Goal: Book appointment/travel/reservation

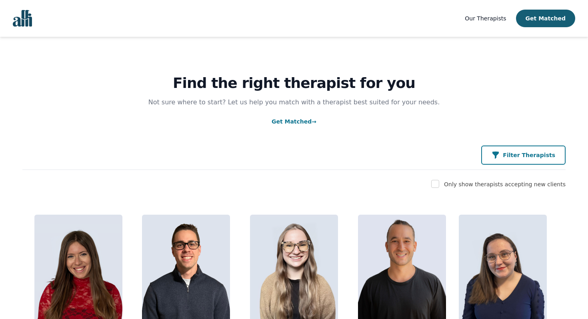
click at [535, 160] on button "Filter Therapists" at bounding box center [523, 155] width 84 height 19
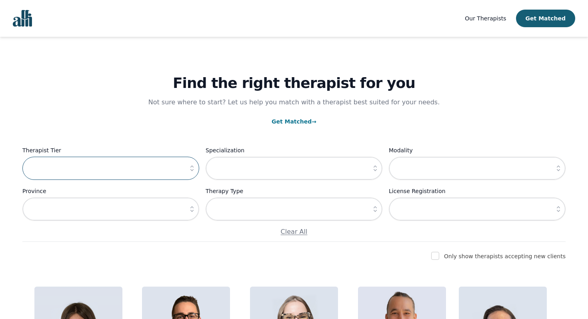
click at [134, 170] on input "text" at bounding box center [110, 168] width 177 height 23
click at [191, 167] on icon "button" at bounding box center [191, 169] width 3 height 6
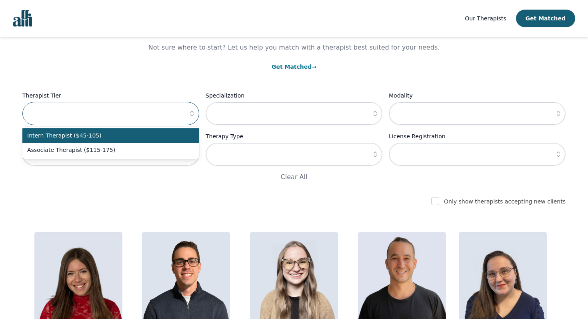
scroll to position [60, 0]
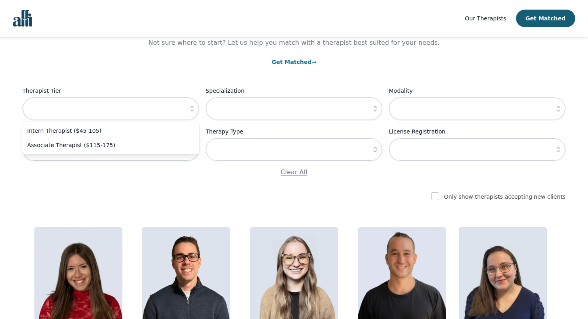
click at [146, 68] on div "Find the right therapist for you Not sure where to start? Let us help you match…" at bounding box center [293, 79] width 543 height 205
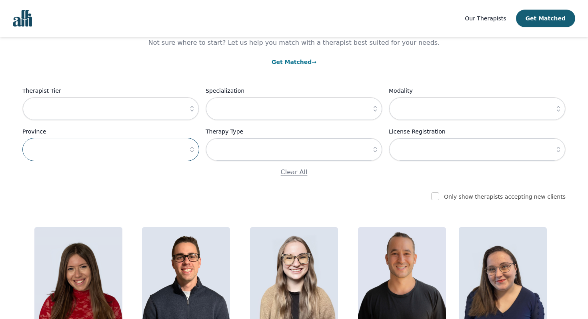
click at [120, 160] on input "text" at bounding box center [110, 149] width 177 height 23
click at [439, 198] on input "checkbox" at bounding box center [435, 196] width 8 height 8
checkbox input "true"
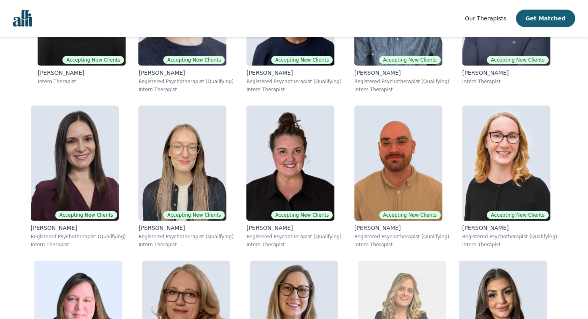
scroll to position [646, 0]
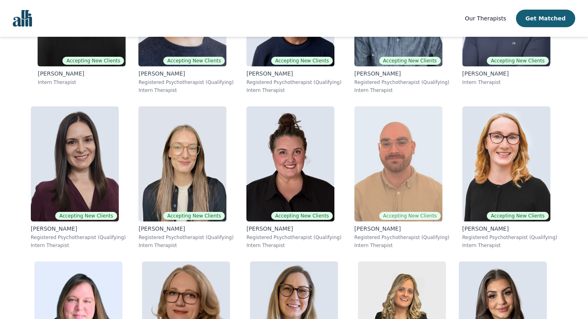
click at [390, 164] on img at bounding box center [398, 163] width 88 height 115
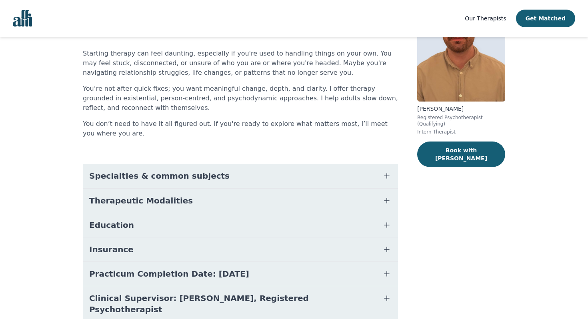
scroll to position [70, 0]
click at [224, 178] on button "Specialties & common subjects" at bounding box center [240, 176] width 315 height 24
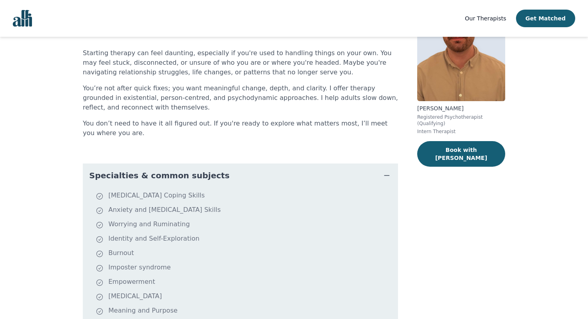
drag, startPoint x: 224, startPoint y: 178, endPoint x: 228, endPoint y: 130, distance: 49.0
click at [228, 130] on div "About Ryan Starting therapy can feel daunting, especially if you're used to han…" at bounding box center [240, 248] width 315 height 492
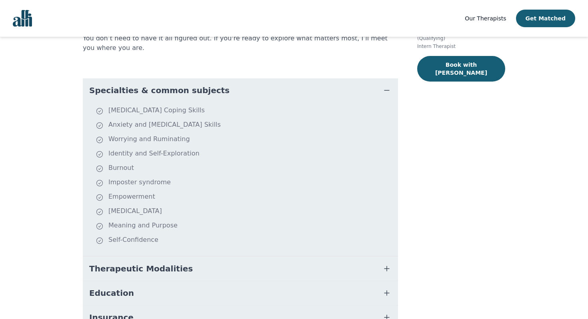
scroll to position [164, 0]
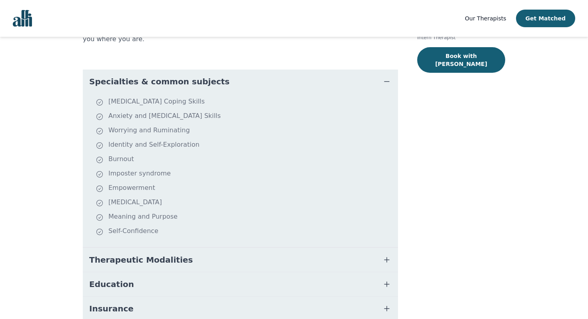
click at [229, 94] on dd "Depression Coping Skills Anxiety and Stress Management Skills Worrying and Rumi…" at bounding box center [240, 171] width 315 height 154
click at [224, 84] on button "Specialties & common subjects" at bounding box center [240, 82] width 315 height 24
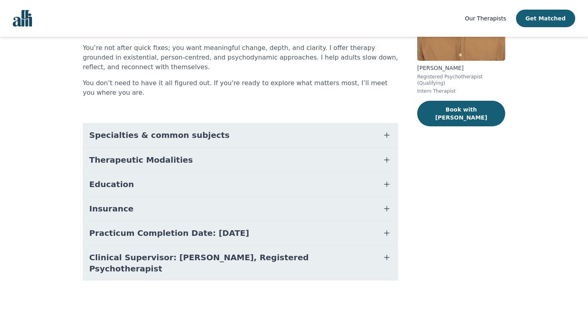
scroll to position [99, 0]
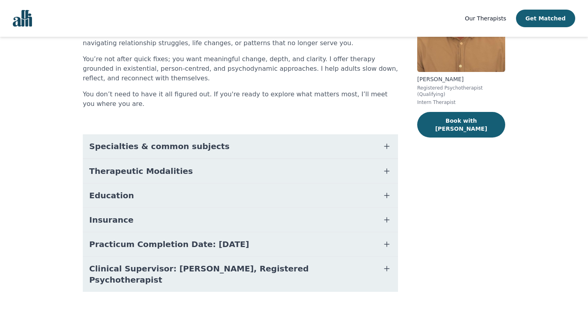
click at [256, 243] on button "Practicum Completion Date: [DATE]" at bounding box center [240, 244] width 315 height 24
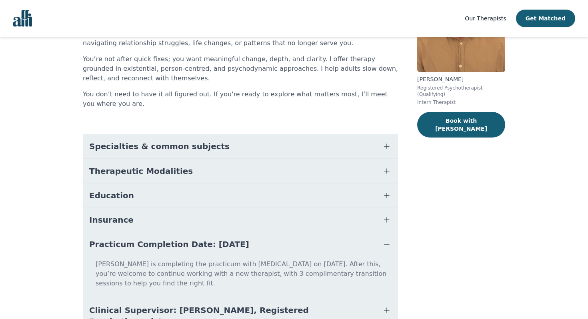
scroll to position [131, 0]
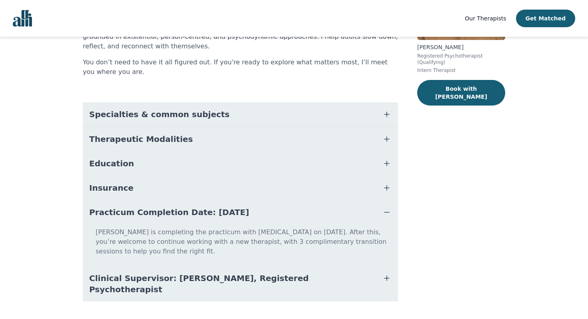
click at [270, 216] on button "Practicum Completion Date: [DATE]" at bounding box center [240, 212] width 315 height 24
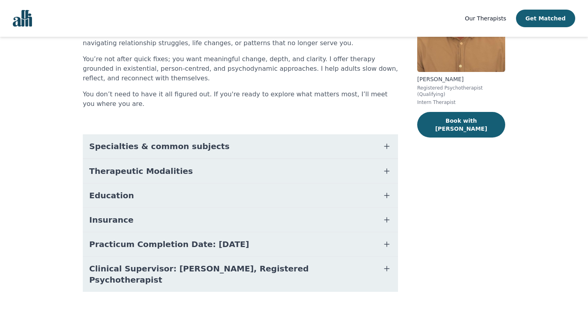
click at [278, 264] on span "Clinical Supervisor: [PERSON_NAME], Registered Psychotherapist" at bounding box center [230, 274] width 283 height 22
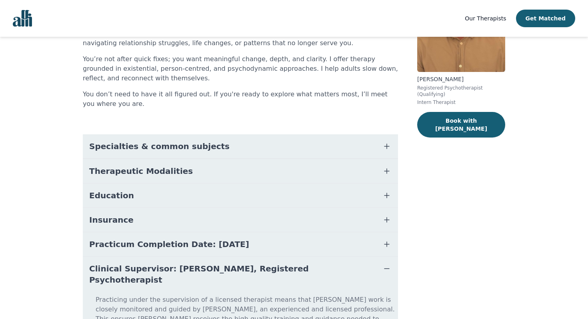
scroll to position [141, 0]
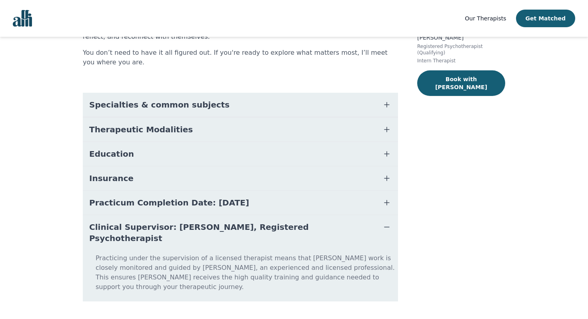
click at [259, 228] on span "Clinical Supervisor: [PERSON_NAME], Registered Psychotherapist" at bounding box center [230, 233] width 283 height 22
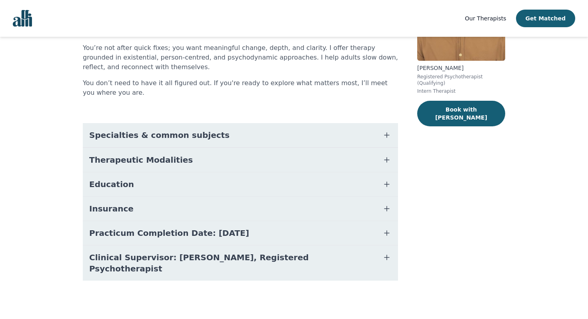
scroll to position [99, 0]
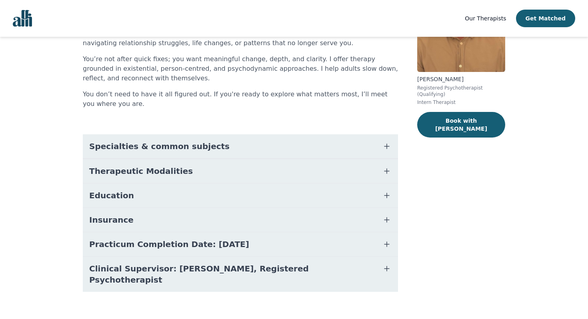
click at [215, 213] on button "Insurance" at bounding box center [240, 220] width 315 height 24
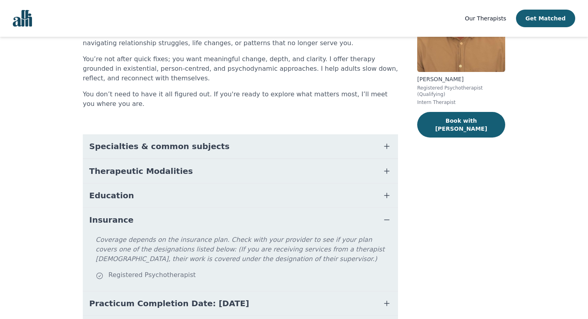
click at [215, 213] on button "Insurance" at bounding box center [240, 220] width 315 height 24
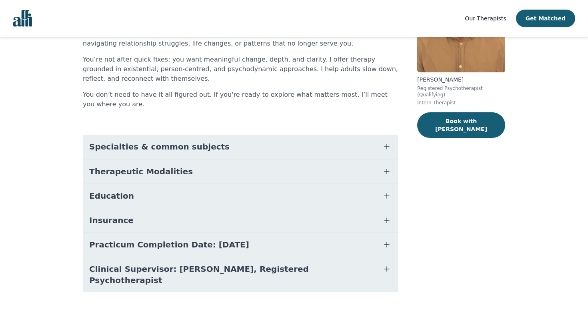
scroll to position [0, 0]
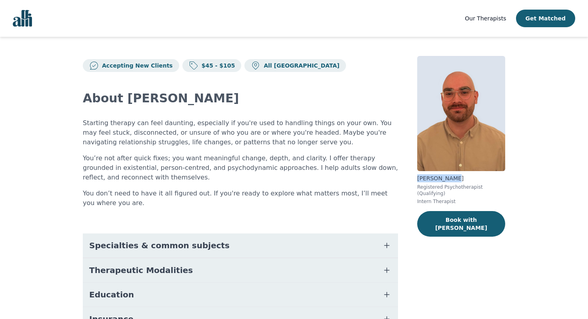
drag, startPoint x: 450, startPoint y: 180, endPoint x: 415, endPoint y: 179, distance: 35.6
click at [415, 179] on div "Accepting New Clients $45 - $105 All Canada About Ryan Starting therapy can fee…" at bounding box center [294, 233] width 461 height 393
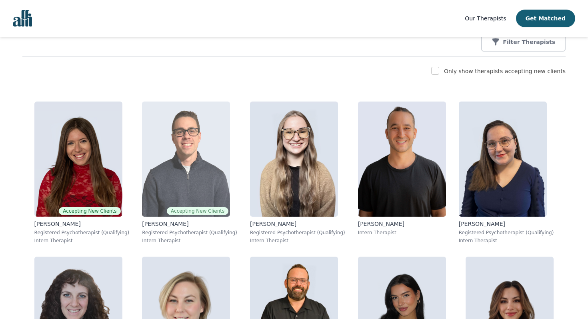
scroll to position [16, 0]
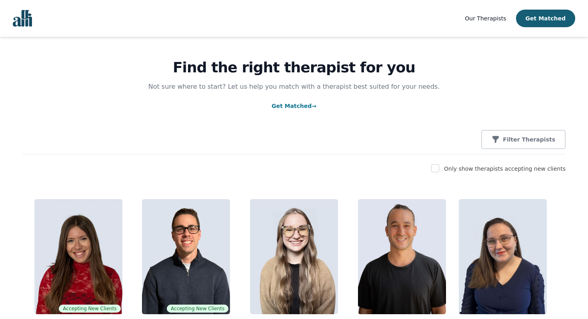
click at [448, 168] on div "Only show therapists accepting new clients" at bounding box center [293, 169] width 543 height 10
click at [439, 169] on input "checkbox" at bounding box center [435, 168] width 8 height 8
checkbox input "true"
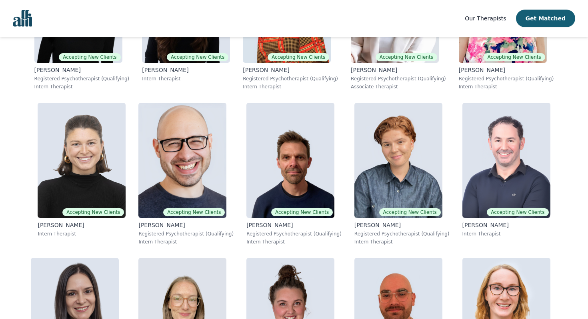
scroll to position [0, 0]
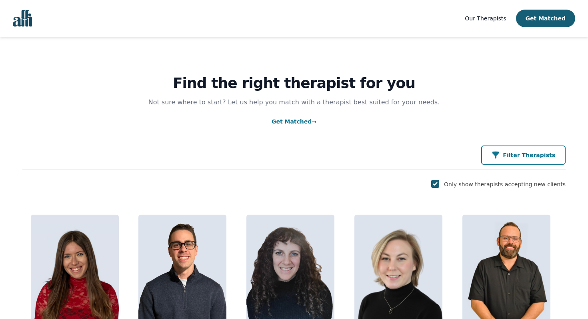
click at [533, 161] on button "Filter Therapists" at bounding box center [523, 155] width 84 height 19
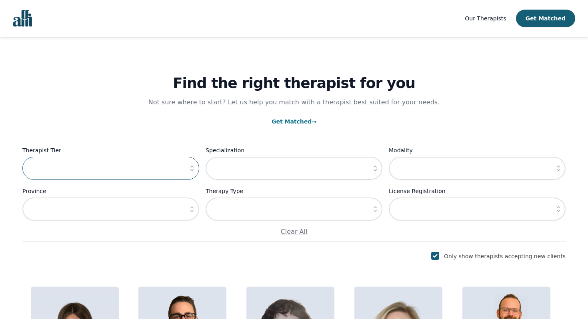
click at [139, 168] on input "text" at bounding box center [110, 168] width 177 height 23
click at [192, 167] on icon "button" at bounding box center [192, 168] width 8 height 8
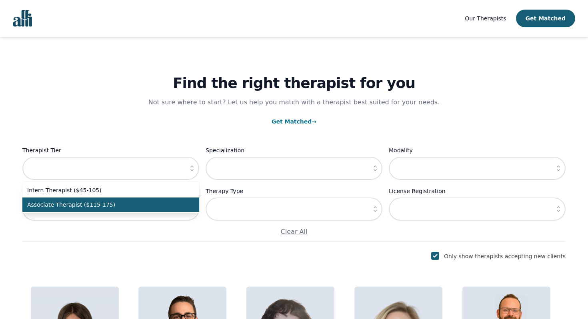
click at [131, 200] on li "Associate Therapist ($115-175)" at bounding box center [110, 205] width 177 height 14
type input "Associate Therapist ($115-175)"
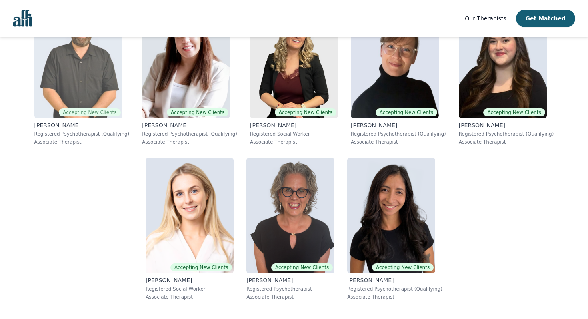
scroll to position [310, 0]
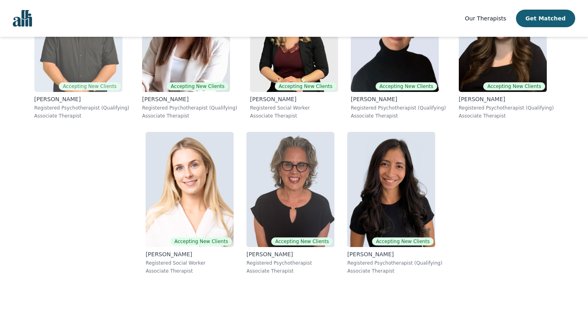
click at [66, 67] on img at bounding box center [78, 34] width 88 height 115
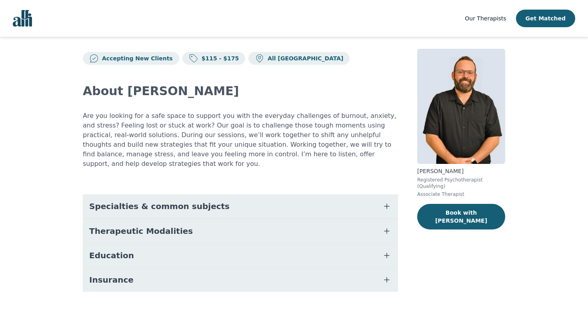
scroll to position [9, 0]
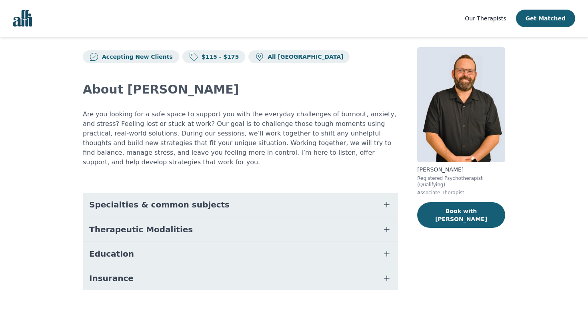
click at [455, 170] on p "Josh Cadieux" at bounding box center [461, 170] width 88 height 8
drag, startPoint x: 452, startPoint y: 170, endPoint x: 418, endPoint y: 172, distance: 34.9
click at [418, 172] on p "Josh Cadieux" at bounding box center [461, 170] width 88 height 8
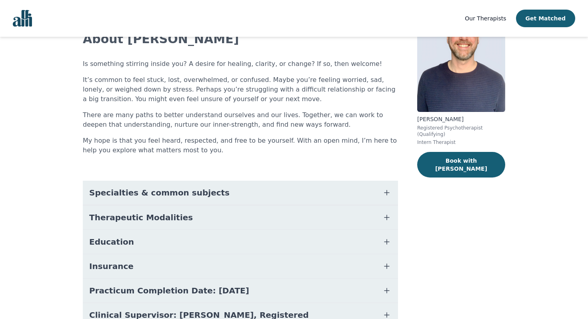
scroll to position [106, 0]
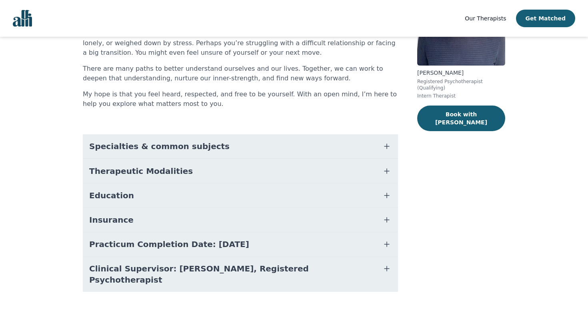
click at [258, 145] on button "Specialties & common subjects" at bounding box center [240, 146] width 315 height 24
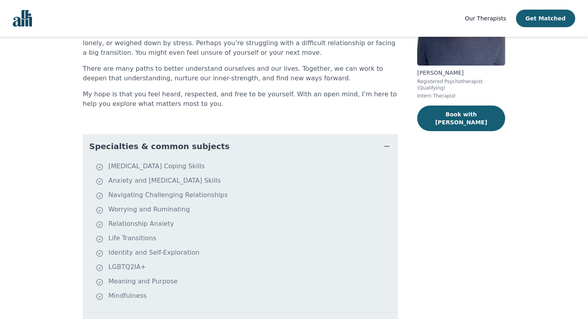
click at [258, 145] on button "Specialties & common subjects" at bounding box center [240, 146] width 315 height 24
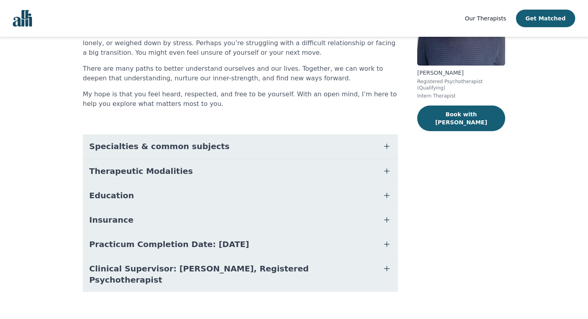
click at [253, 247] on button "Practicum Completion Date: [DATE]" at bounding box center [240, 244] width 315 height 24
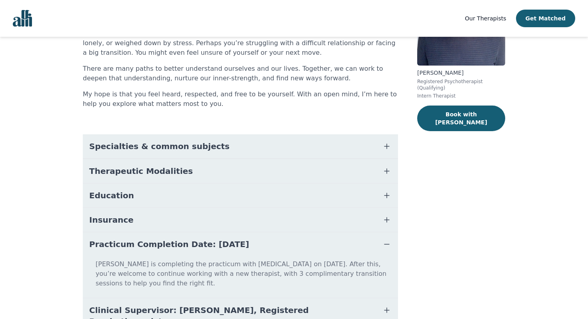
click at [253, 247] on button "Practicum Completion Date: [DATE]" at bounding box center [240, 244] width 315 height 24
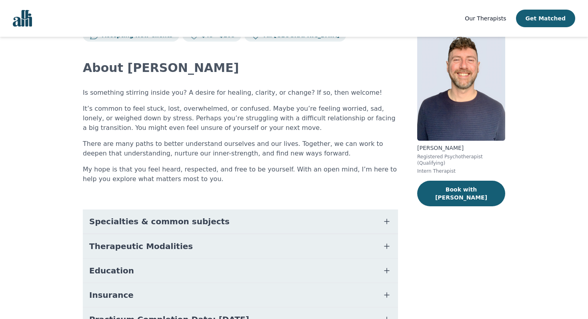
scroll to position [28, 0]
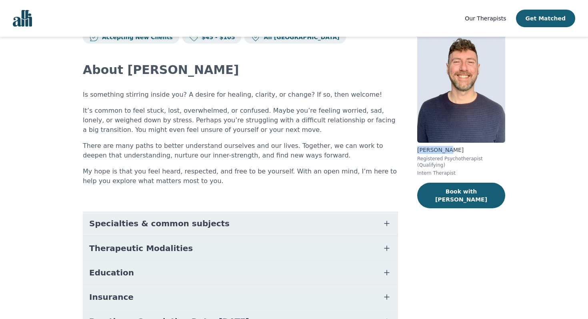
drag, startPoint x: 446, startPoint y: 150, endPoint x: 416, endPoint y: 151, distance: 29.6
click at [416, 151] on div "Accepting New Clients $45 - $105 All Canada About Ryan Is something stirring in…" at bounding box center [294, 207] width 461 height 399
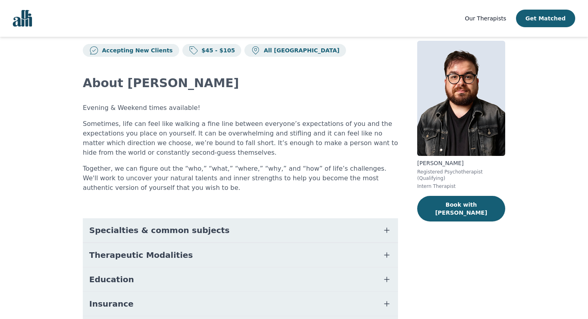
scroll to position [16, 0]
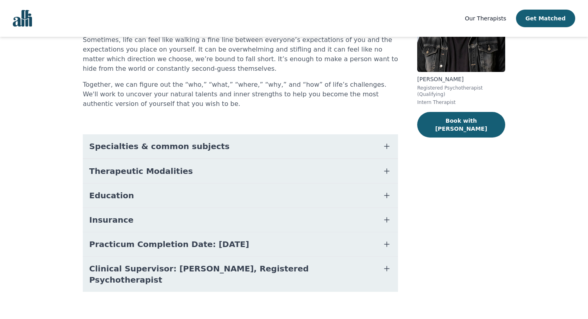
click at [227, 146] on button "Specialties & common subjects" at bounding box center [240, 146] width 315 height 24
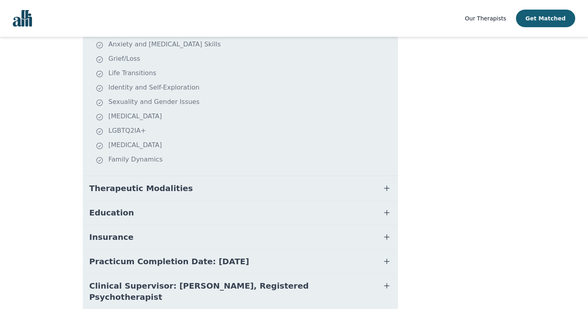
click at [226, 188] on button "Therapeutic Modalities" at bounding box center [240, 188] width 315 height 24
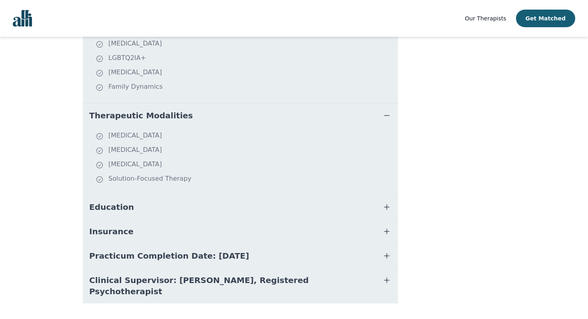
click at [223, 209] on button "Education" at bounding box center [240, 207] width 315 height 24
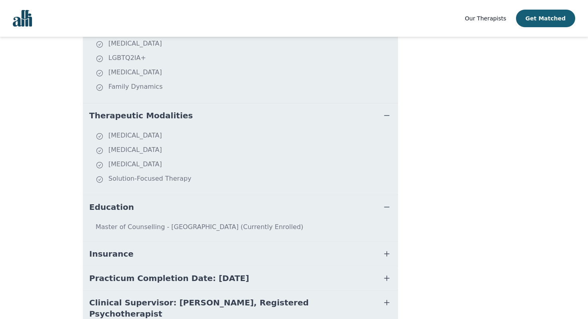
scroll to position [342, 0]
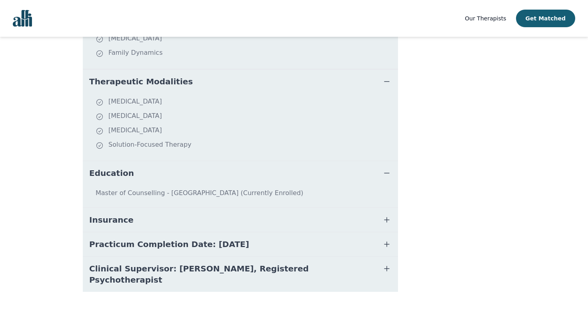
click at [222, 220] on button "Insurance" at bounding box center [240, 220] width 315 height 24
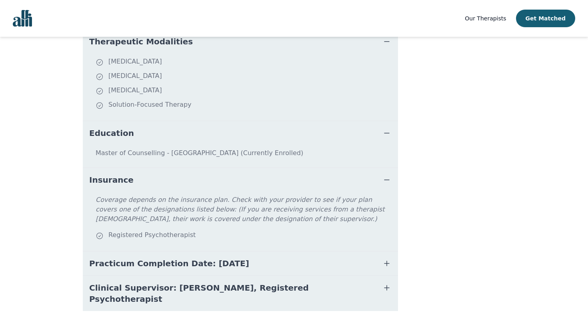
scroll to position [402, 0]
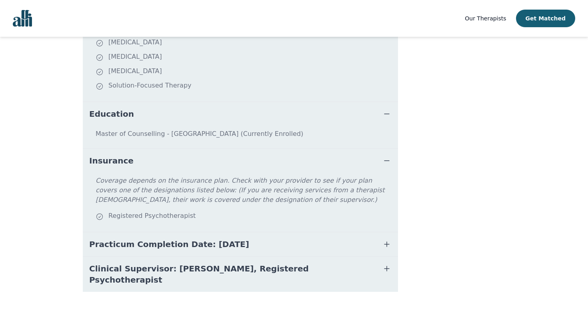
click at [244, 246] on button "Practicum Completion Date: [DATE]" at bounding box center [240, 244] width 315 height 24
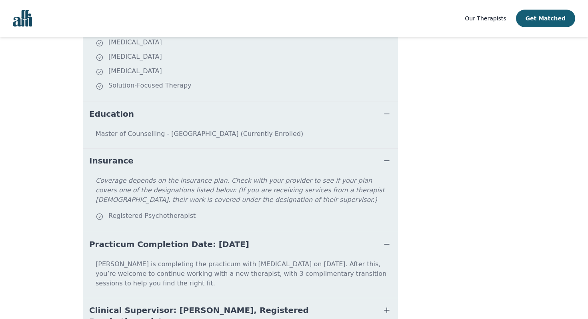
click at [255, 305] on span "Clinical Supervisor: Michael Peddle, Registered Psychotherapist" at bounding box center [230, 316] width 283 height 22
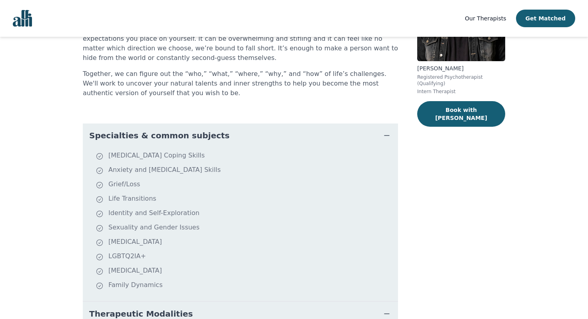
scroll to position [0, 0]
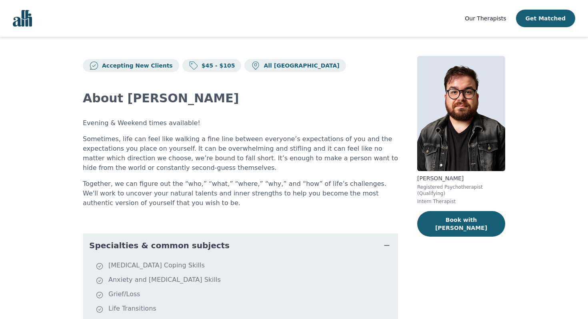
drag, startPoint x: 418, startPoint y: 178, endPoint x: 459, endPoint y: 178, distance: 41.2
click at [459, 178] on p "Freddie Giovane" at bounding box center [461, 178] width 88 height 8
click at [446, 221] on button "Book with Freddie" at bounding box center [461, 224] width 88 height 26
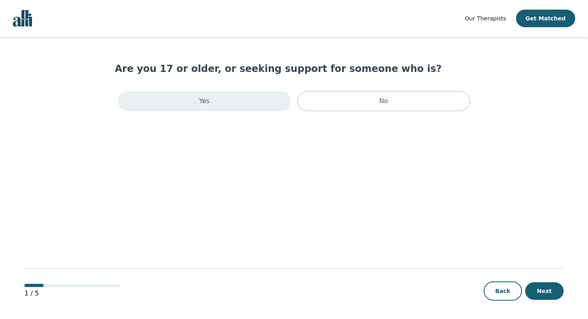
click at [215, 104] on div "Yes" at bounding box center [204, 101] width 173 height 20
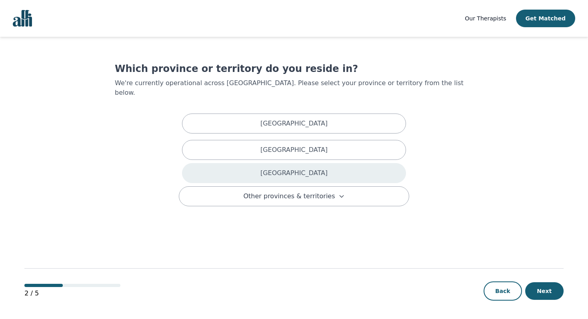
click at [273, 167] on div "Ontario" at bounding box center [294, 173] width 224 height 20
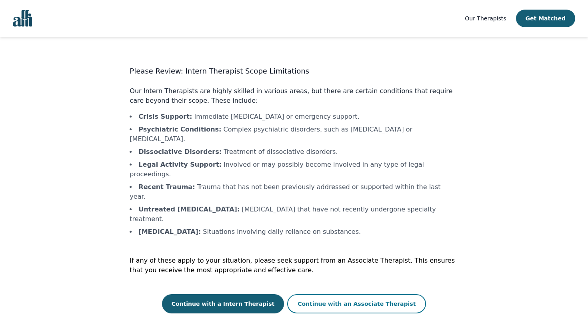
click at [308, 294] on button "Continue with an Associate Therapist" at bounding box center [356, 303] width 139 height 19
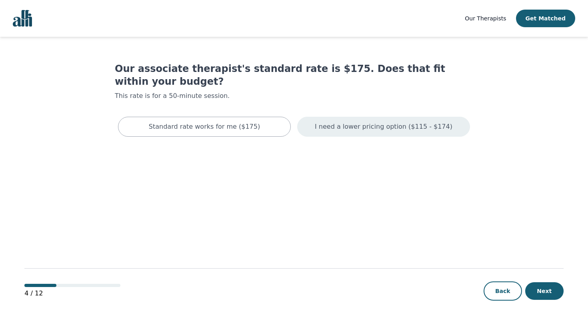
click at [352, 122] on p "I need a lower pricing option ($115 - $174)" at bounding box center [384, 127] width 138 height 10
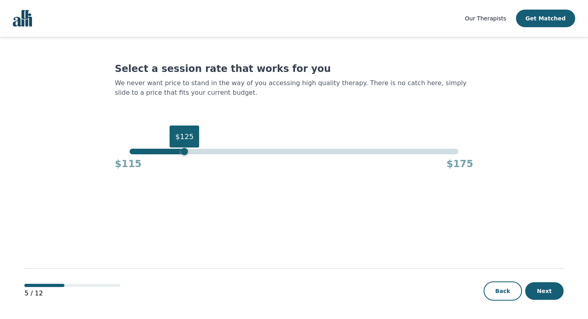
drag, startPoint x: 457, startPoint y: 154, endPoint x: 183, endPoint y: 167, distance: 274.3
click at [183, 167] on div "$125 $115 $175" at bounding box center [294, 160] width 358 height 22
click at [554, 295] on button "Next" at bounding box center [544, 291] width 38 height 18
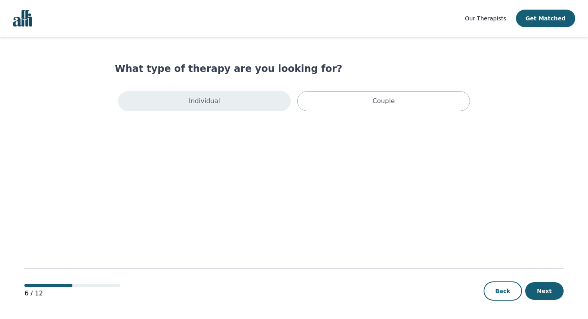
click at [263, 106] on div "Individual" at bounding box center [204, 101] width 173 height 20
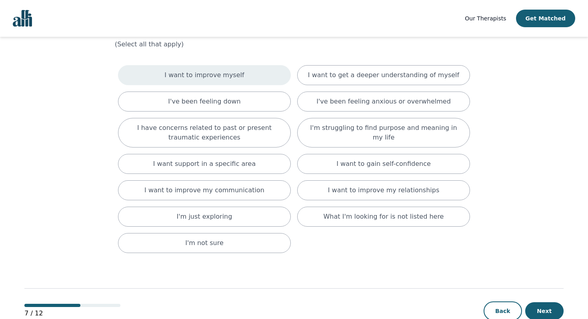
scroll to position [44, 0]
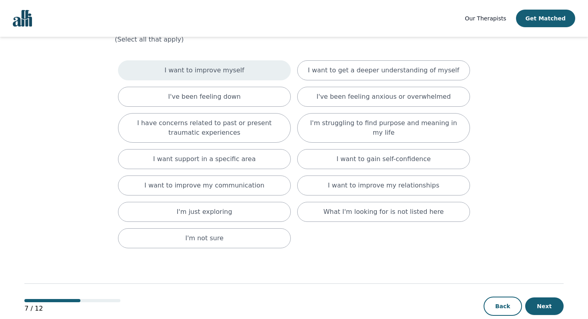
click at [246, 67] on div "I want to improve myself" at bounding box center [204, 70] width 173 height 20
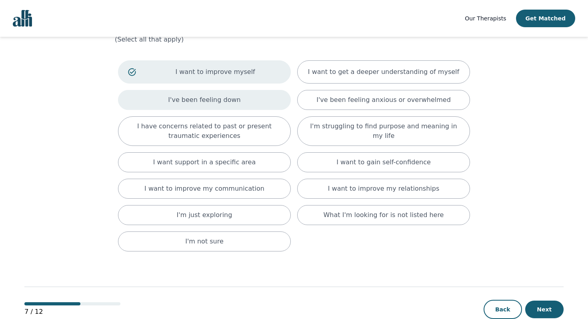
click at [238, 96] on div "I've been feeling down" at bounding box center [204, 100] width 173 height 20
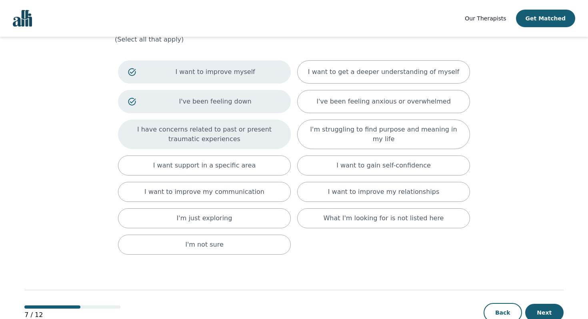
click at [244, 136] on p "I have concerns related to past or present traumatic experiences" at bounding box center [204, 134] width 153 height 19
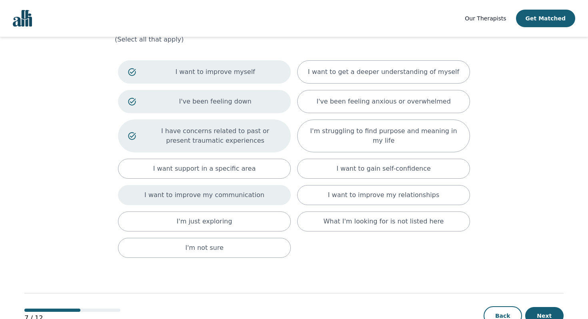
click at [230, 195] on p "I want to improve my communication" at bounding box center [204, 195] width 120 height 10
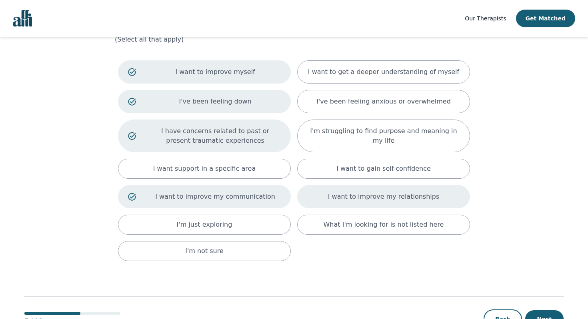
click at [359, 199] on p "I want to improve my relationships" at bounding box center [383, 197] width 111 height 10
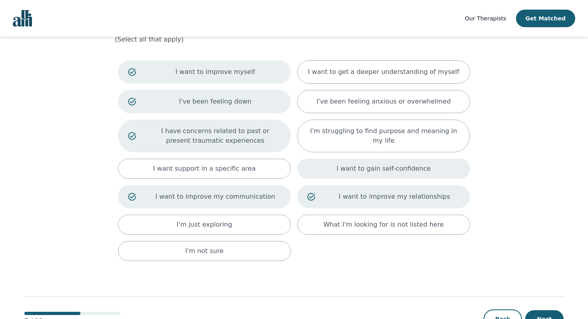
click at [358, 168] on p "I want to gain self-confidence" at bounding box center [383, 169] width 94 height 10
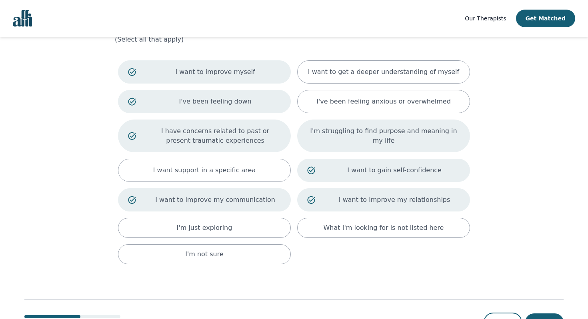
click at [373, 147] on div "I'm struggling to find purpose and meaning in my life" at bounding box center [383, 136] width 173 height 33
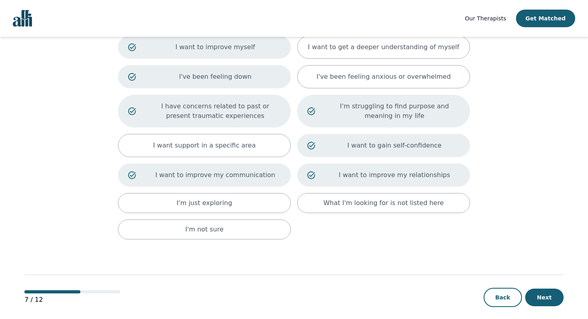
scroll to position [69, 0]
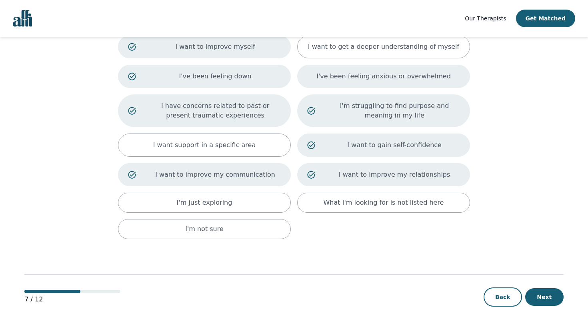
click at [394, 82] on div "I've been feeling anxious or overwhelmed" at bounding box center [383, 76] width 173 height 23
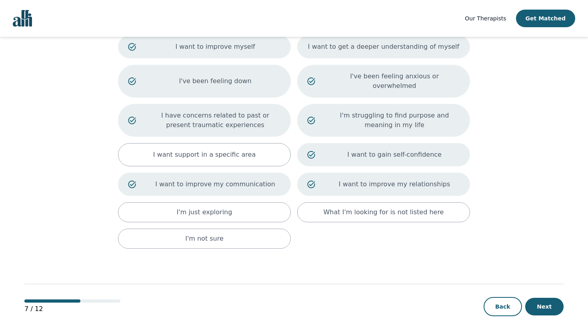
click at [376, 47] on p "I want to get a deeper understanding of myself" at bounding box center [383, 47] width 151 height 10
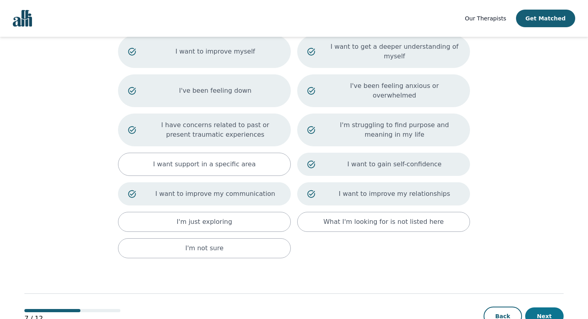
click at [540, 310] on button "Next" at bounding box center [544, 317] width 38 height 18
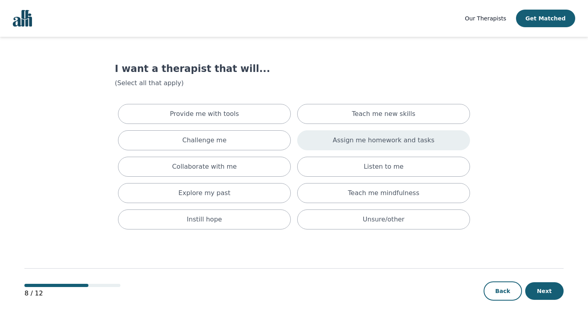
click at [354, 147] on div "Assign me homework and tasks" at bounding box center [383, 140] width 173 height 20
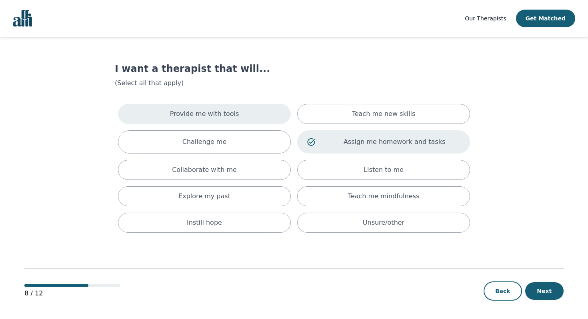
click at [211, 110] on p "Provide me with tools" at bounding box center [204, 114] width 69 height 10
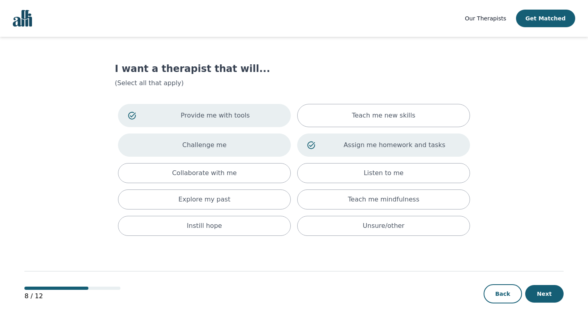
click at [223, 146] on p "Challenge me" at bounding box center [204, 145] width 44 height 10
click at [223, 146] on p "Challenge me" at bounding box center [215, 145] width 131 height 10
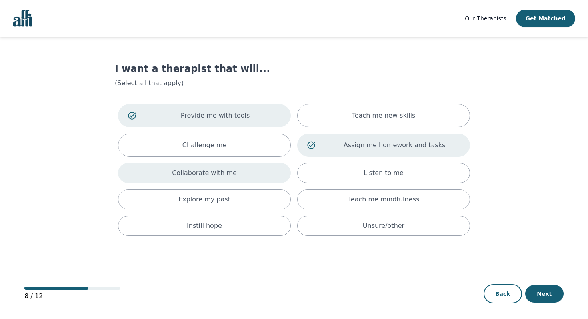
click at [229, 178] on p "Collaborate with me" at bounding box center [204, 173] width 65 height 10
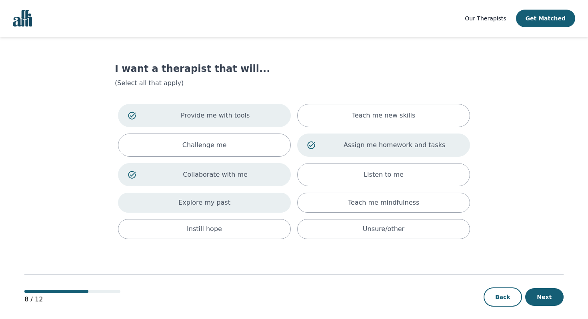
click at [233, 198] on div "Explore my past" at bounding box center [204, 203] width 173 height 20
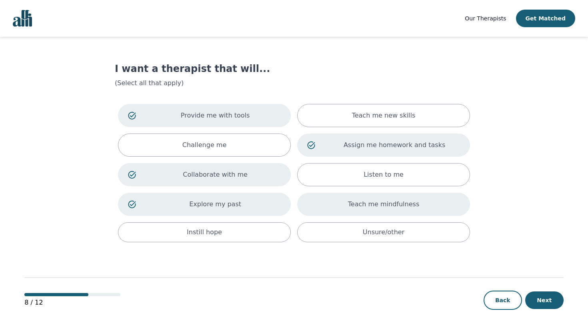
click at [342, 209] on div "Teach me mindfulness" at bounding box center [383, 204] width 173 height 23
click at [554, 300] on button "Next" at bounding box center [544, 301] width 38 height 18
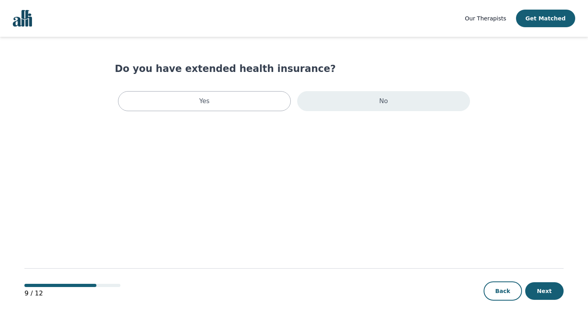
click at [320, 105] on div "No" at bounding box center [383, 101] width 173 height 20
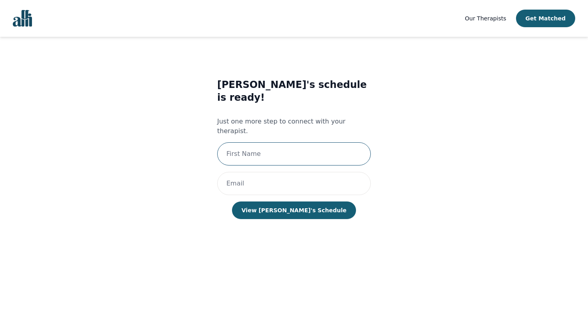
click at [252, 142] on input "text" at bounding box center [294, 153] width 154 height 23
click at [14, 24] on img "Global" at bounding box center [22, 18] width 19 height 17
click at [23, 22] on img "Global" at bounding box center [22, 18] width 19 height 17
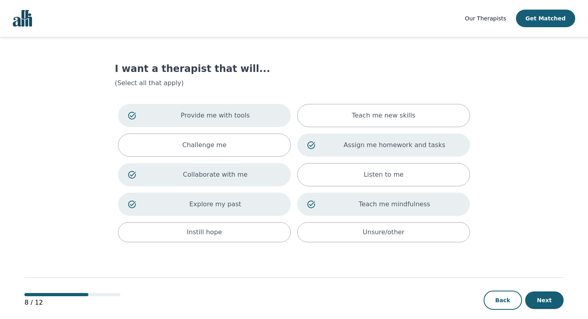
scroll to position [10, 0]
